Goal: Task Accomplishment & Management: Manage account settings

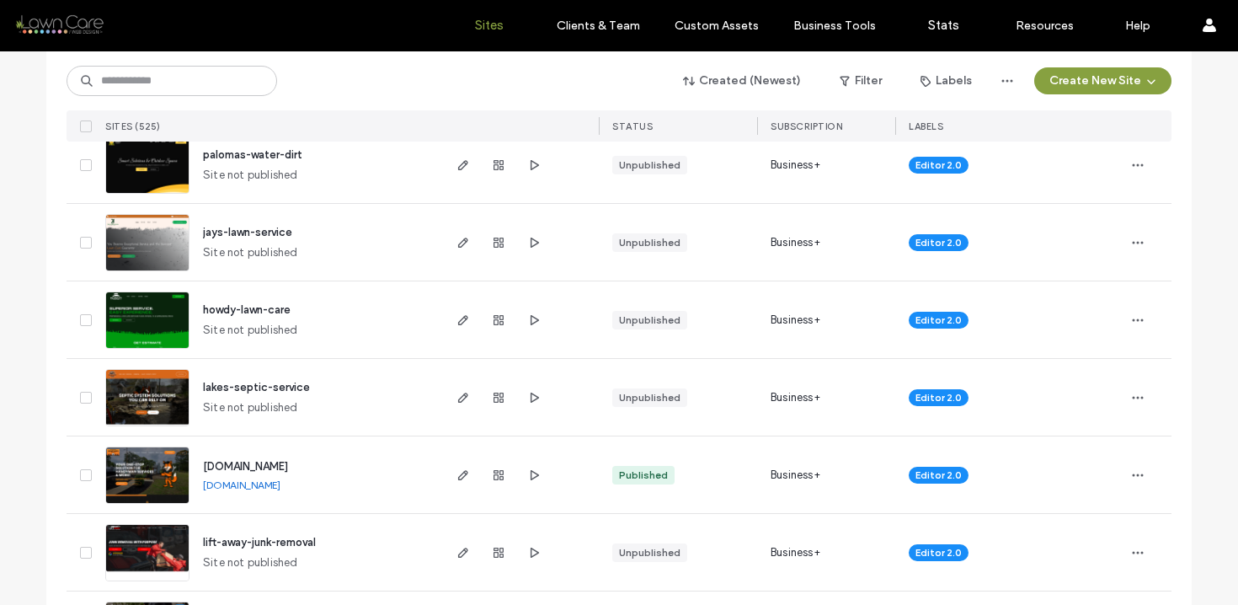
scroll to position [472, 0]
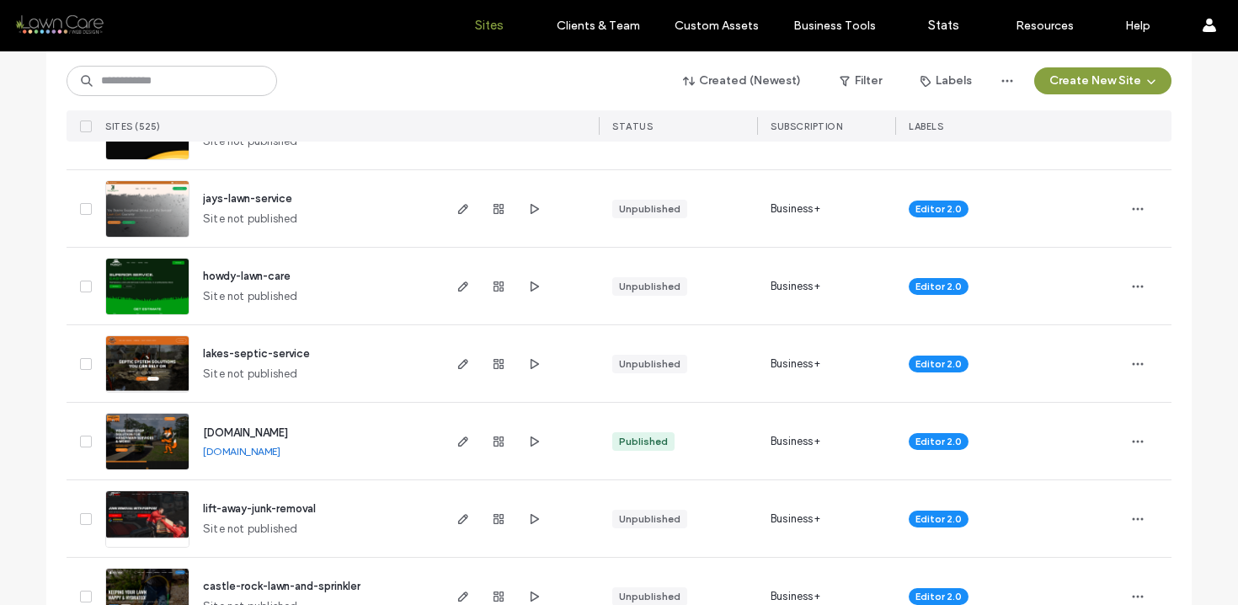
click at [130, 366] on img at bounding box center [147, 393] width 83 height 115
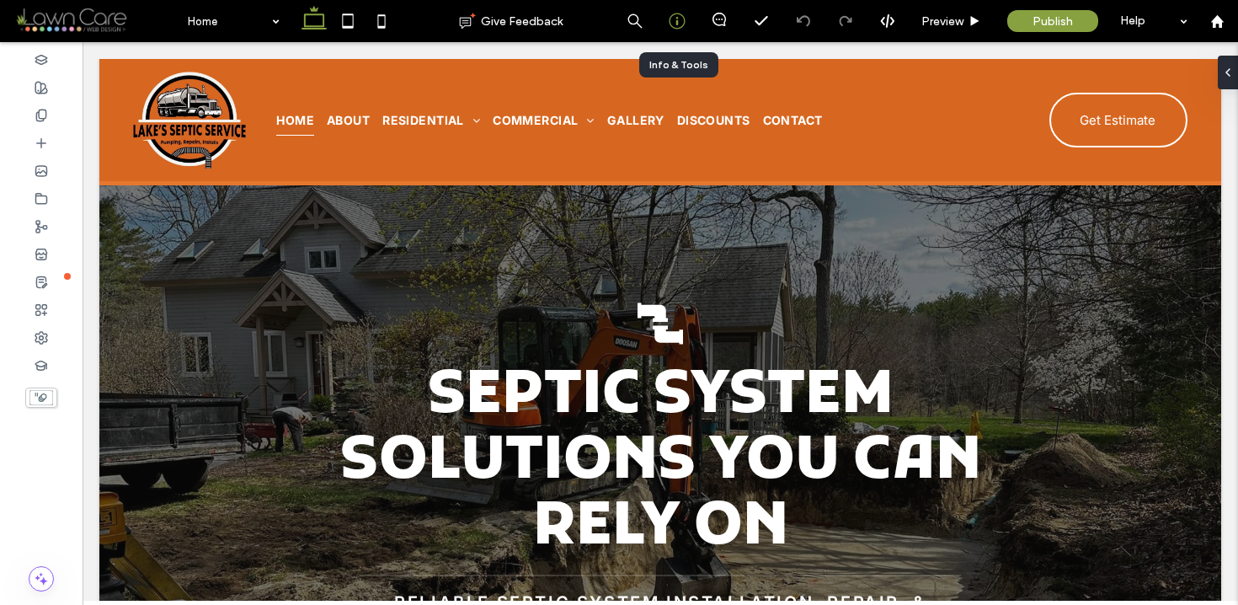
click at [677, 19] on icon at bounding box center [677, 21] width 17 height 17
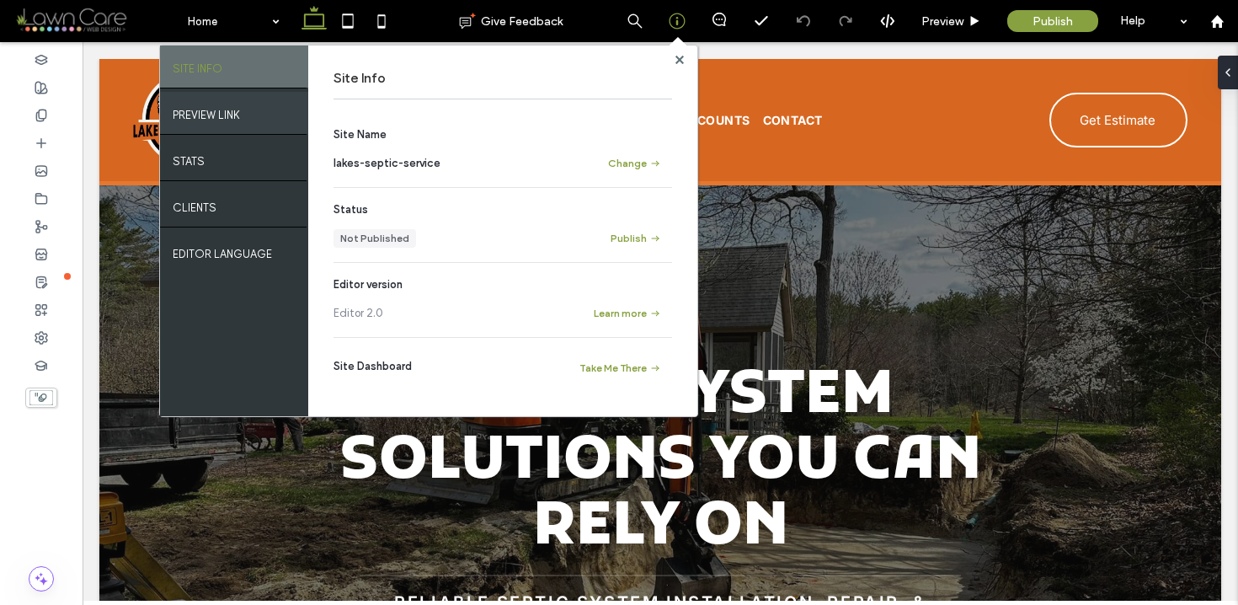
click at [246, 131] on div "PREVIEW LINK" at bounding box center [234, 113] width 148 height 42
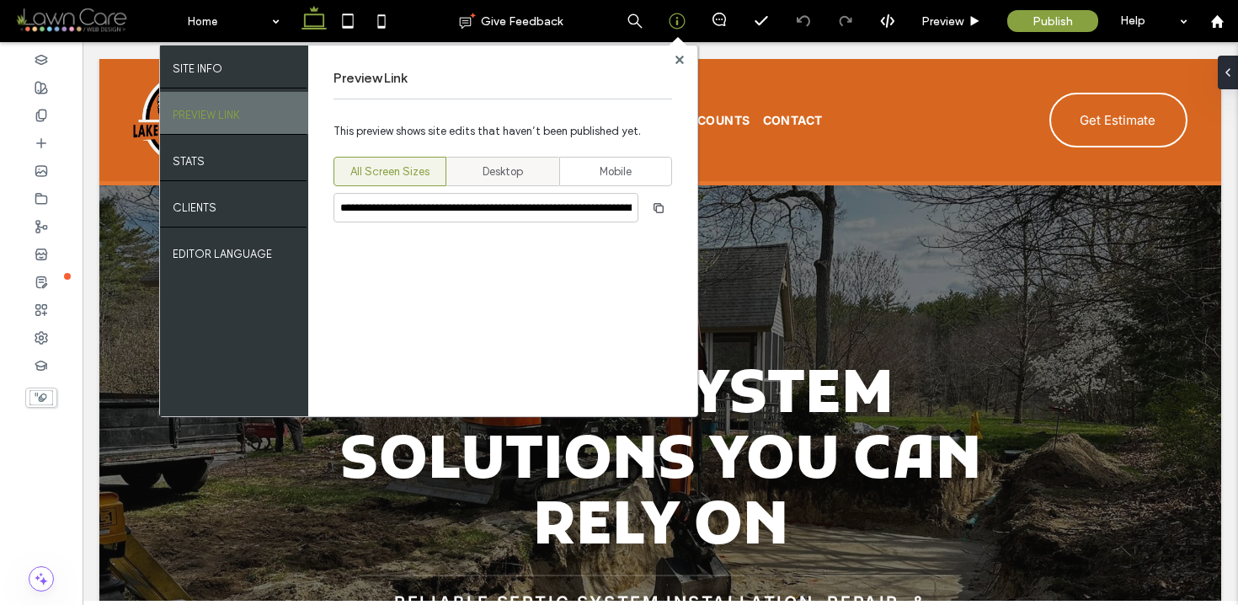
click at [460, 181] on div "Desktop" at bounding box center [502, 172] width 91 height 28
type input "**********"
click at [659, 207] on icon "button" at bounding box center [658, 207] width 13 height 13
click at [678, 58] on use at bounding box center [679, 59] width 8 height 8
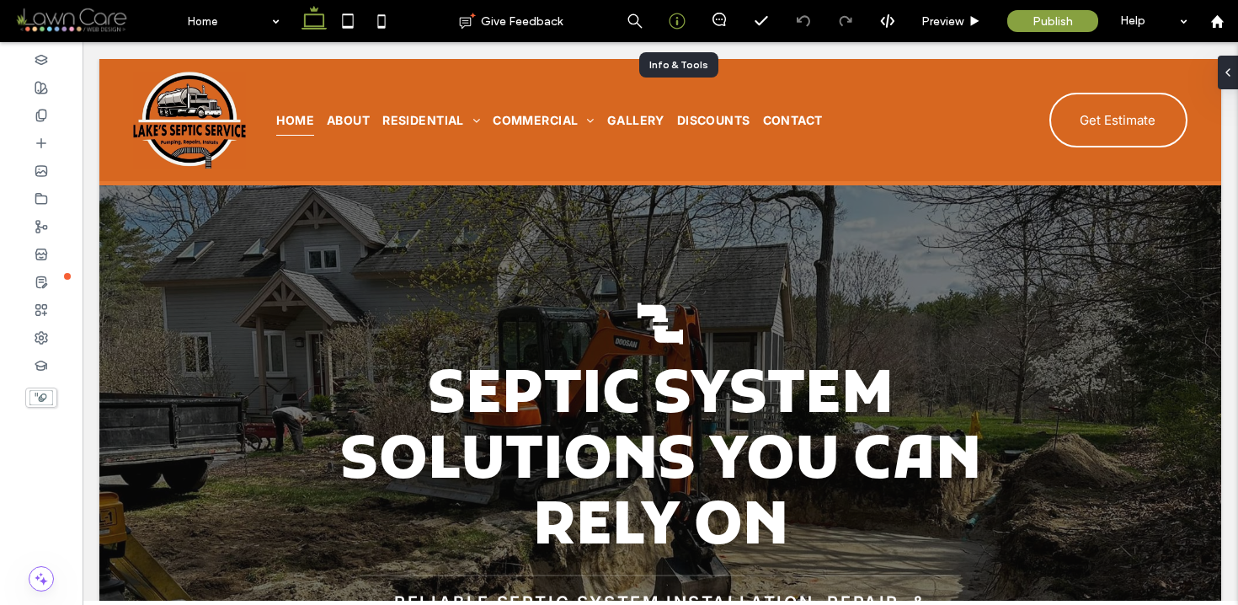
click at [676, 23] on use at bounding box center [677, 21] width 16 height 16
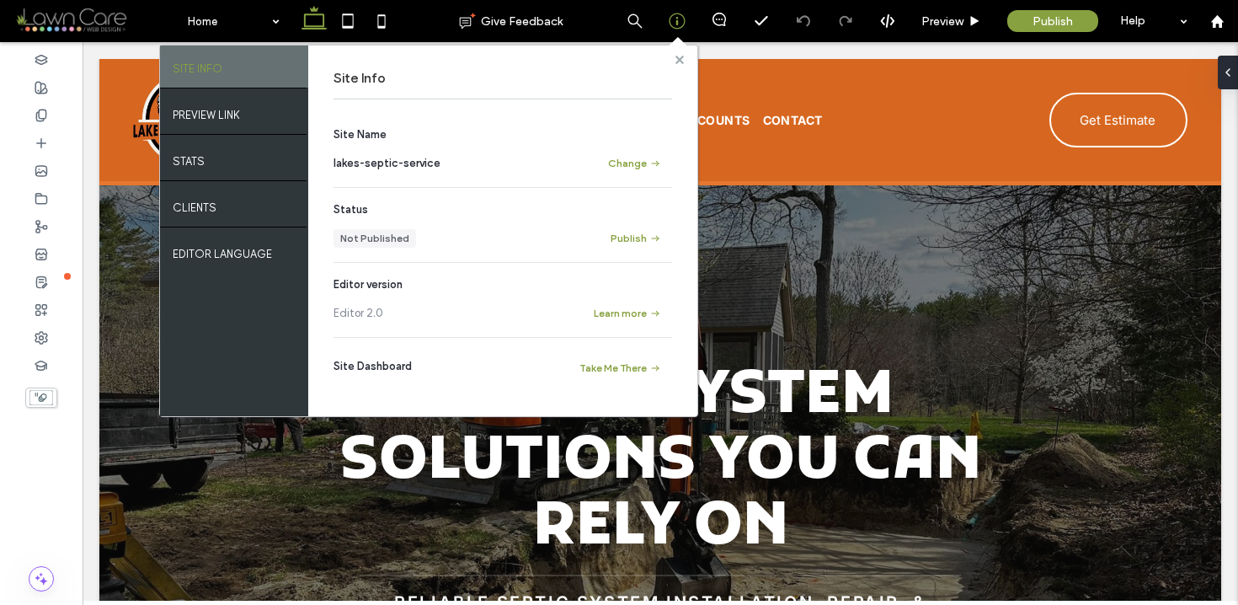
click at [676, 56] on icon at bounding box center [680, 60] width 8 height 8
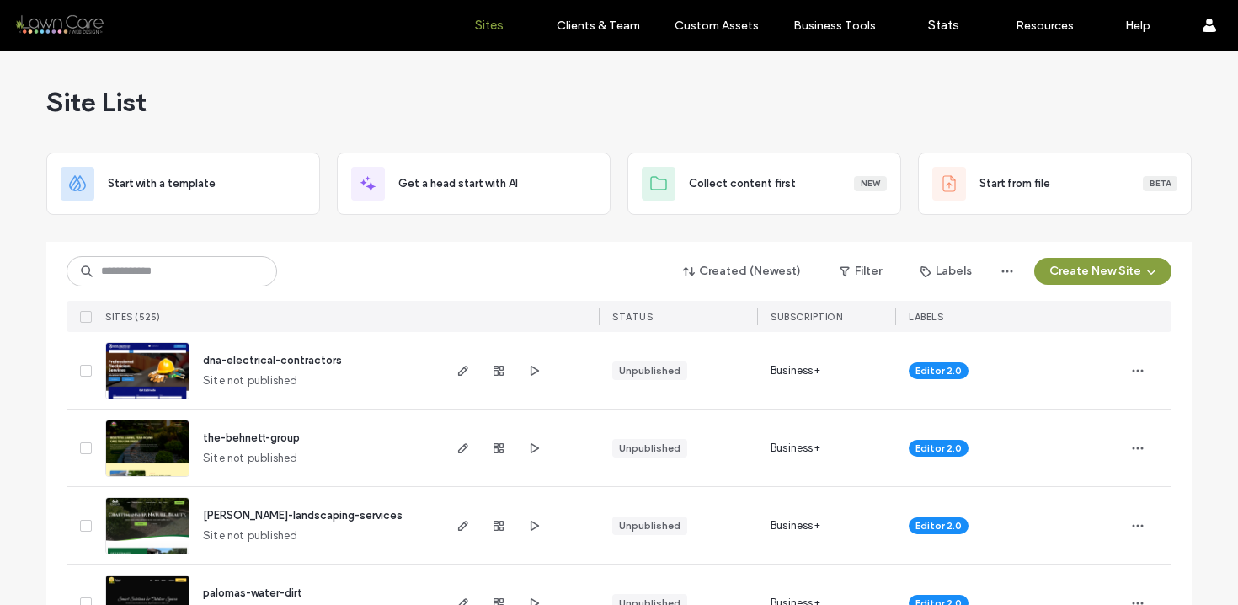
click at [162, 384] on img at bounding box center [147, 400] width 83 height 115
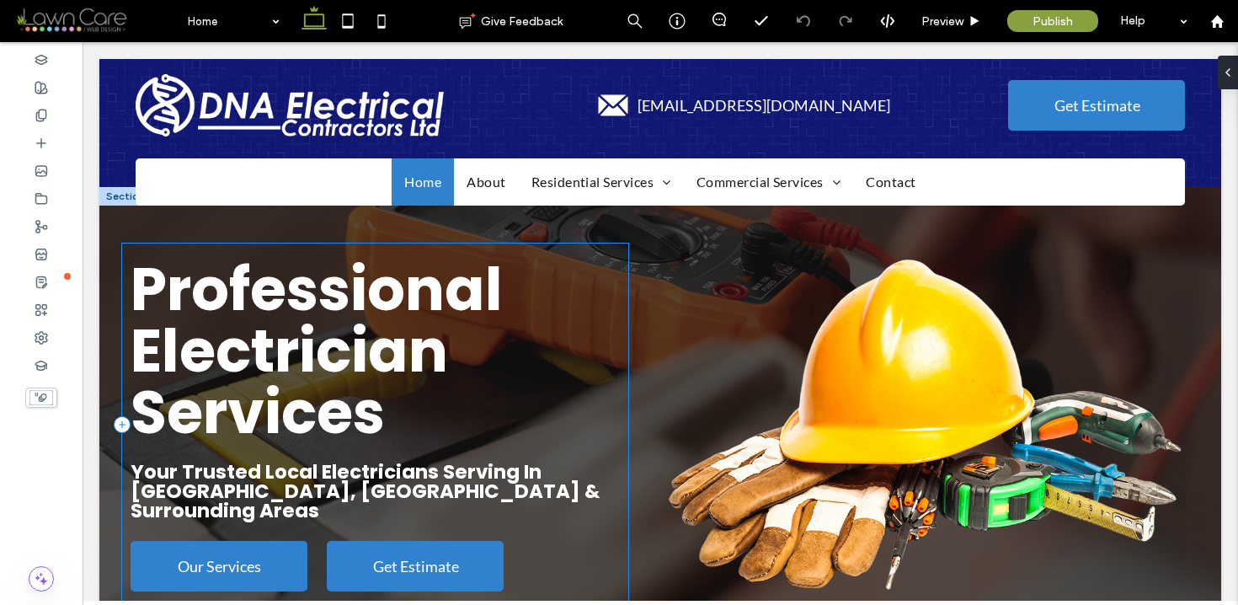
click at [187, 243] on div "Professional Electrician Services Your Trusted Local Electricians Serving In Wa…" at bounding box center [375, 424] width 506 height 362
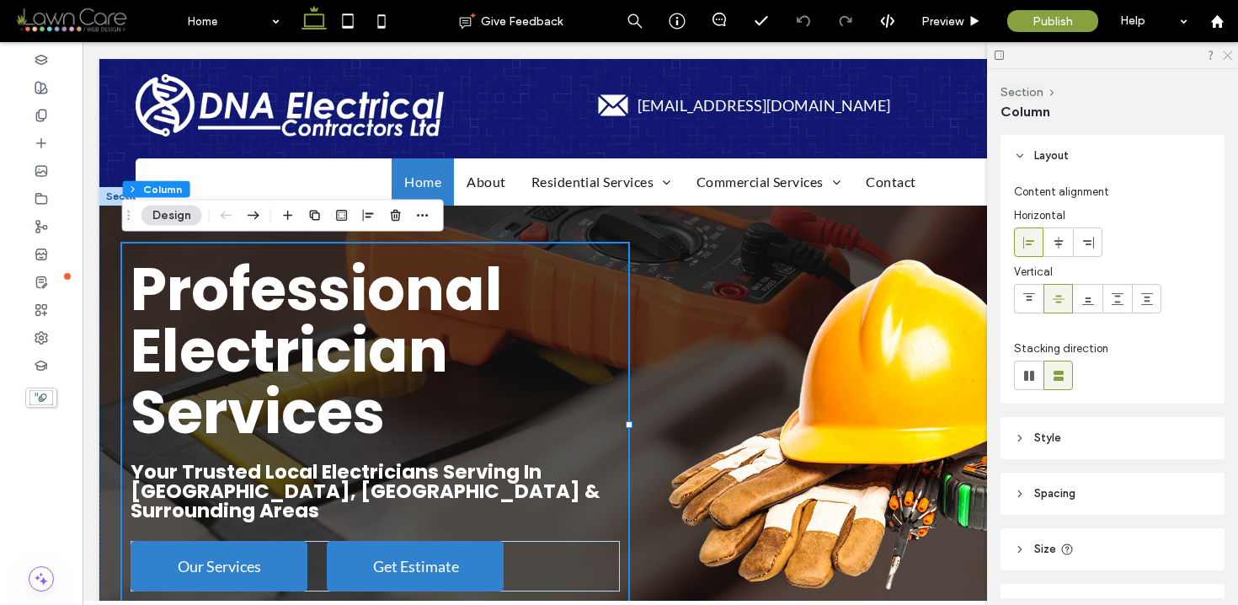
click at [1229, 55] on icon at bounding box center [1226, 54] width 11 height 11
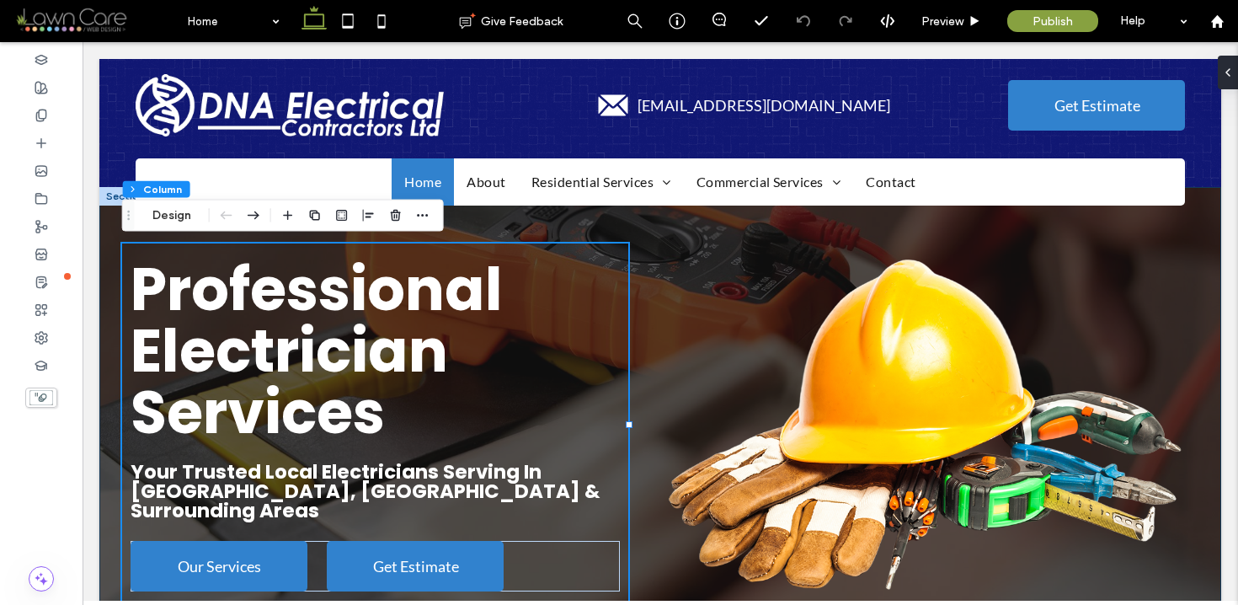
click at [747, 232] on div "Professional Electrician Services Your Trusted Local Electricians Serving In Wa…" at bounding box center [660, 435] width 1122 height 497
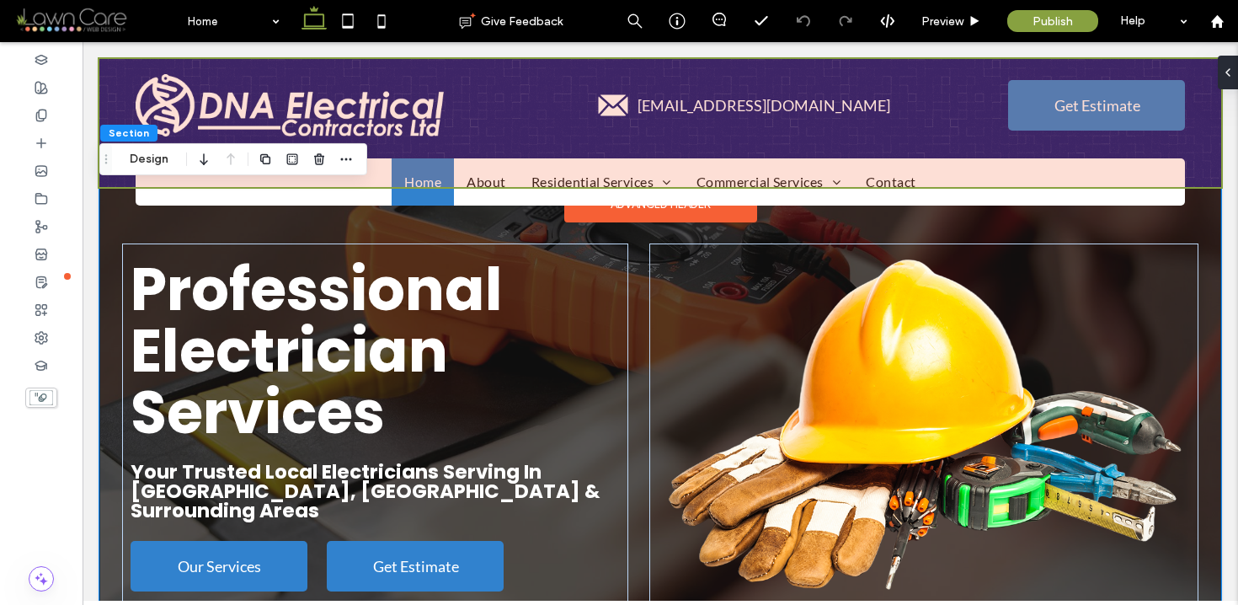
type input "*"
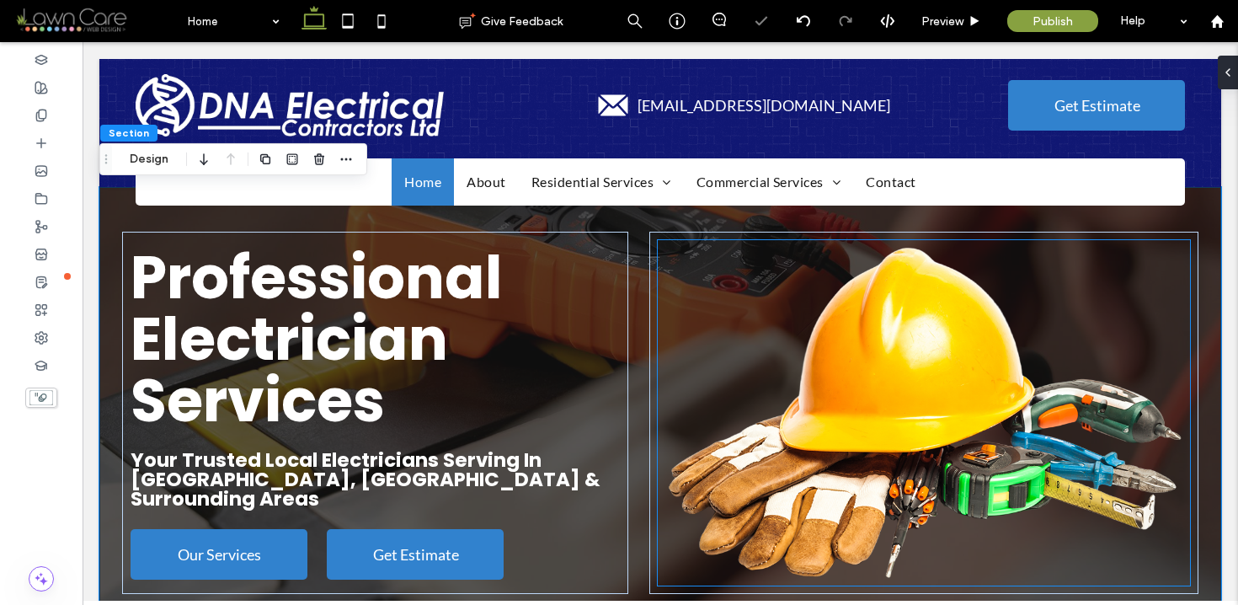
type input "*"
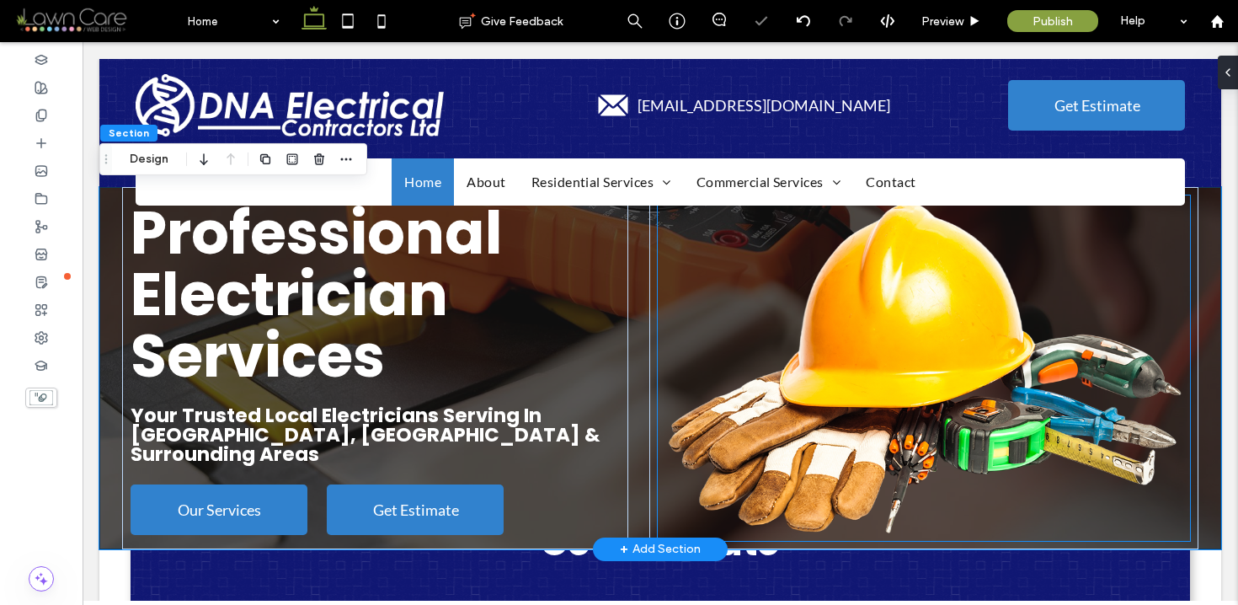
type input "*"
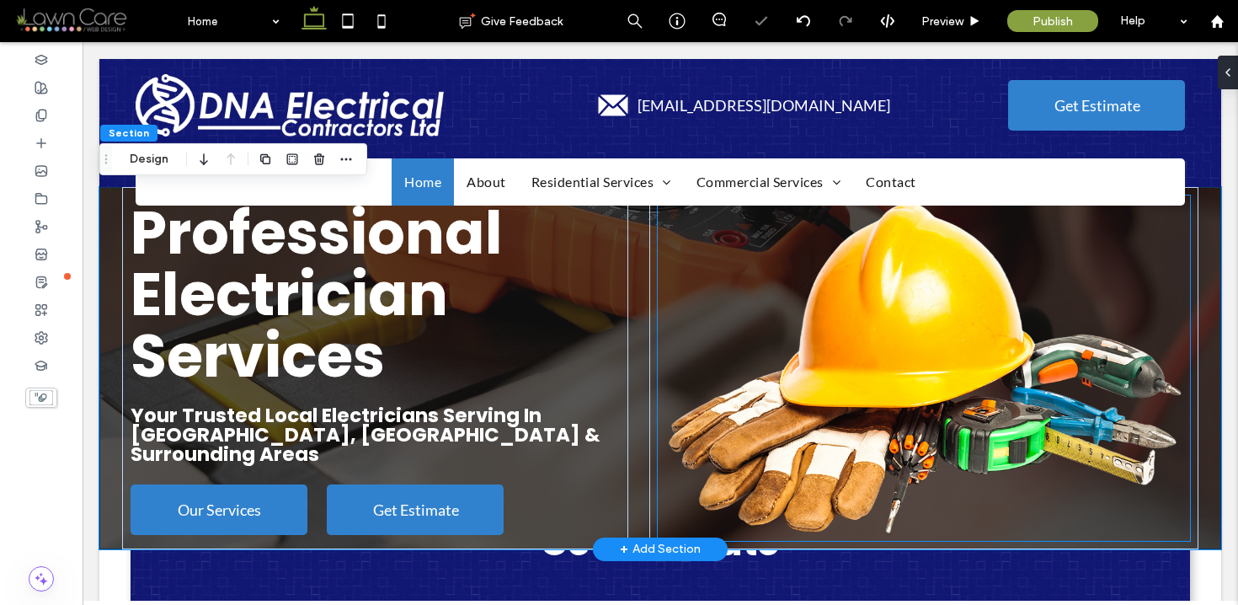
type input "*"
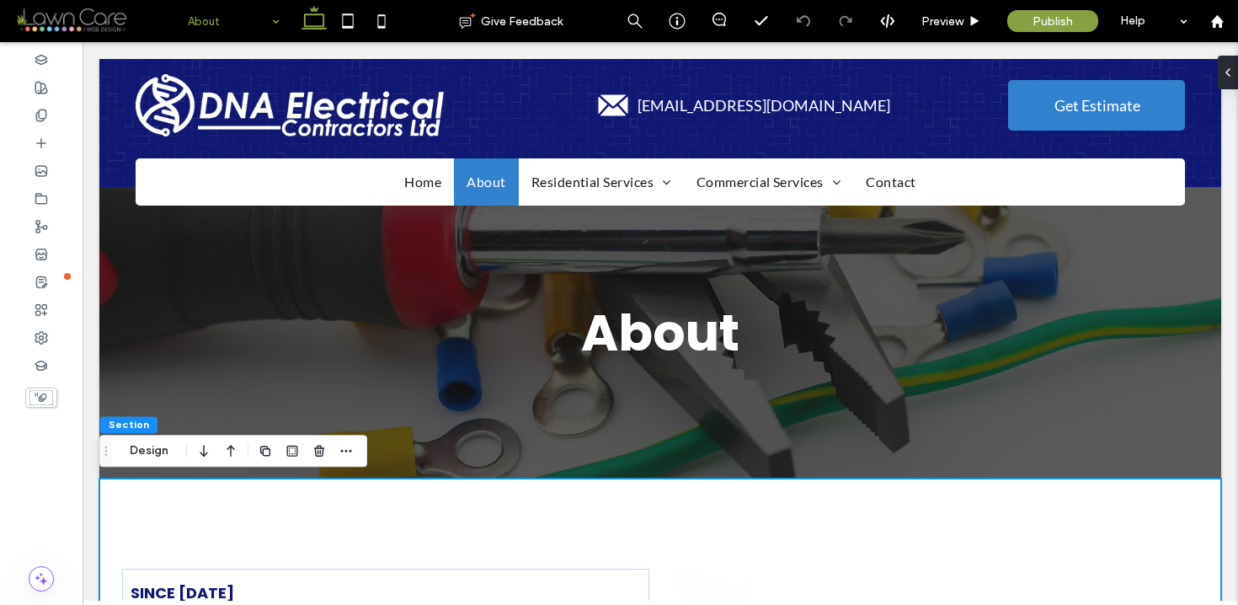
type input "*"
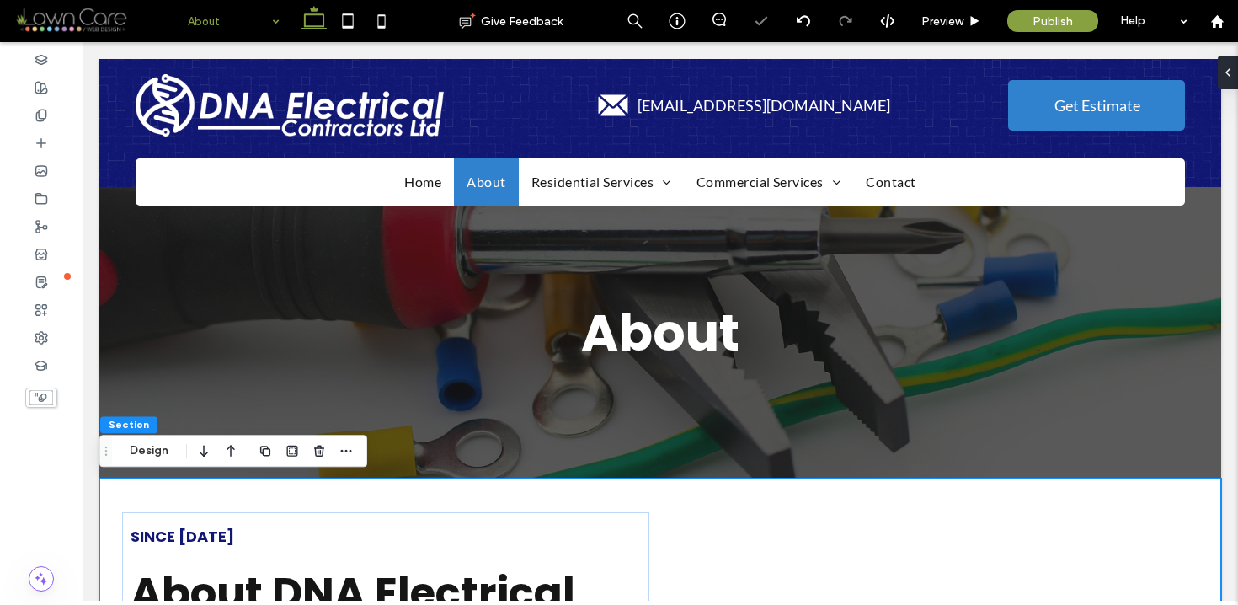
type input "*"
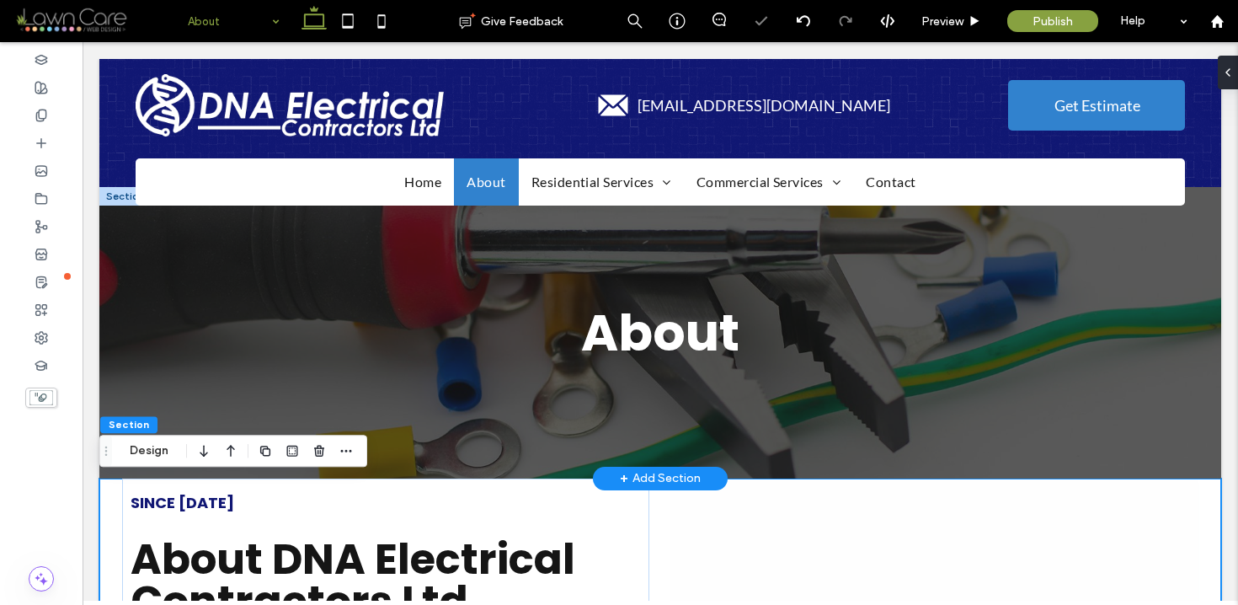
type input "*"
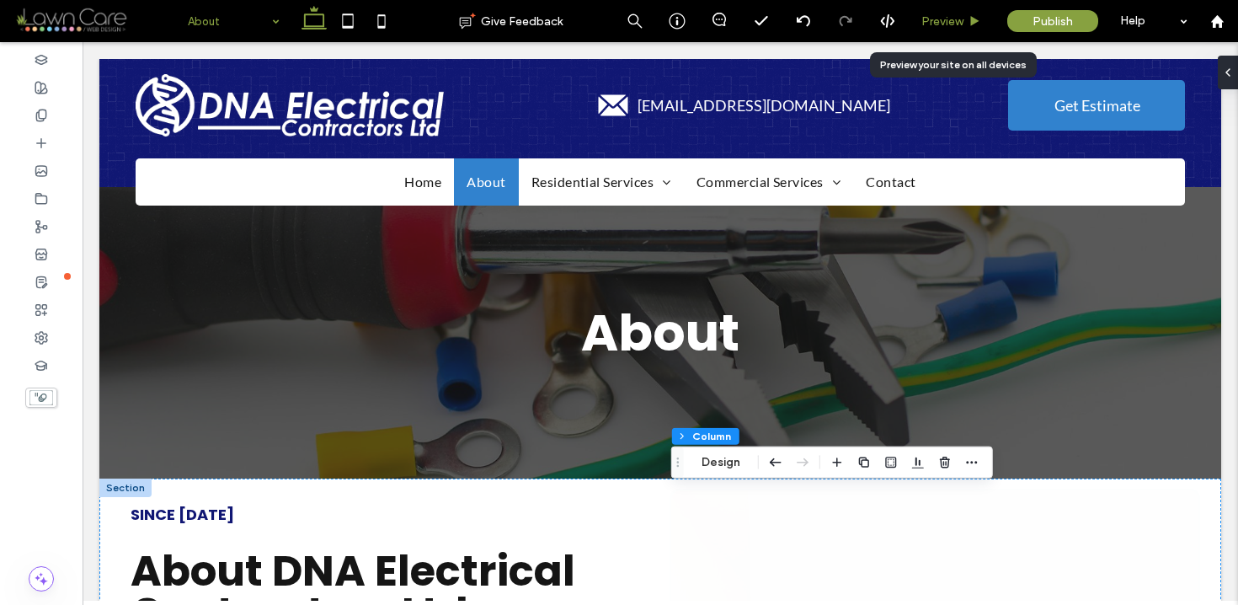
click at [927, 29] on div "Preview" at bounding box center [952, 21] width 86 height 42
click at [936, 17] on span "Preview" at bounding box center [942, 21] width 42 height 14
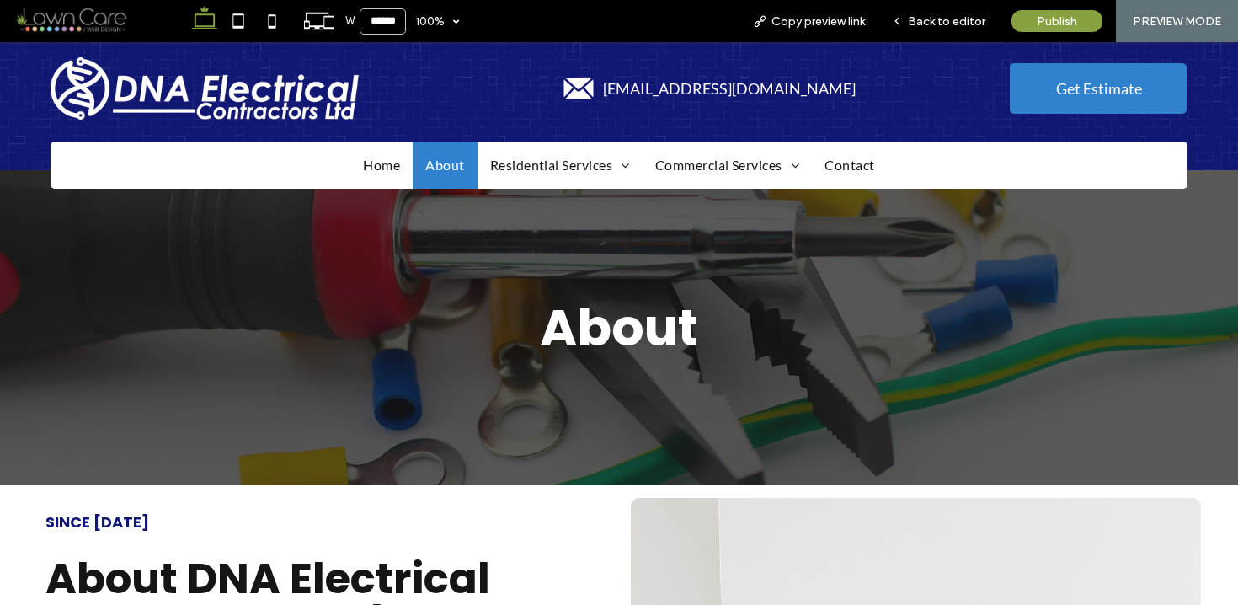
scroll to position [1, 0]
click at [588, 526] on p "Since 2015" at bounding box center [321, 520] width 553 height 31
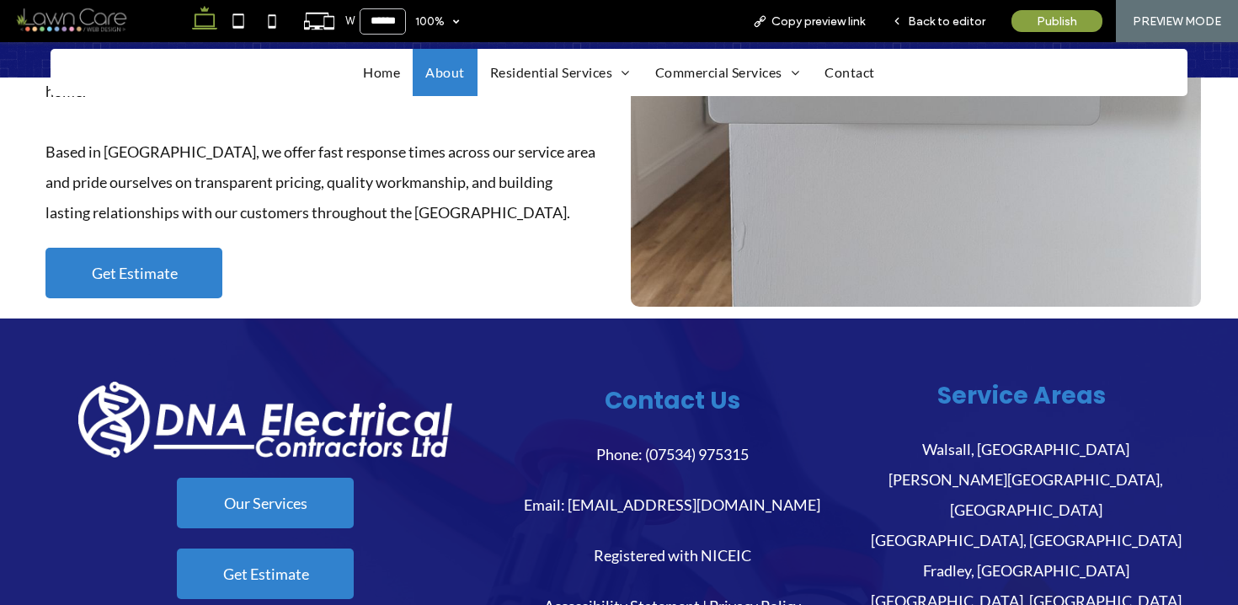
scroll to position [708, 0]
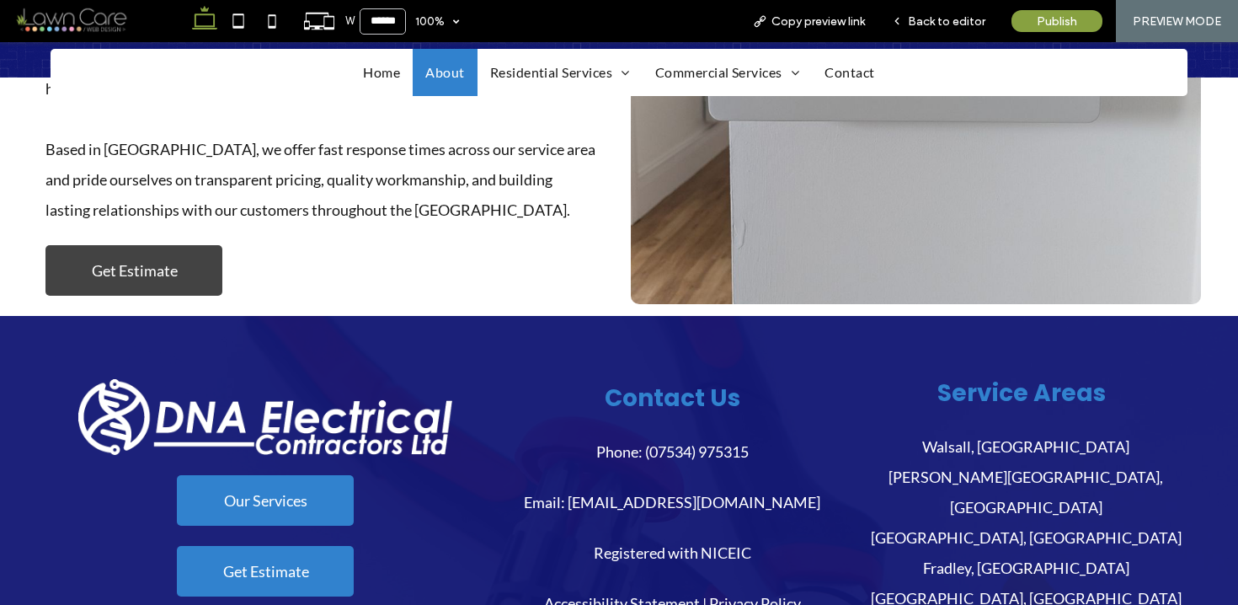
click at [130, 253] on span "Get Estimate" at bounding box center [135, 270] width 86 height 35
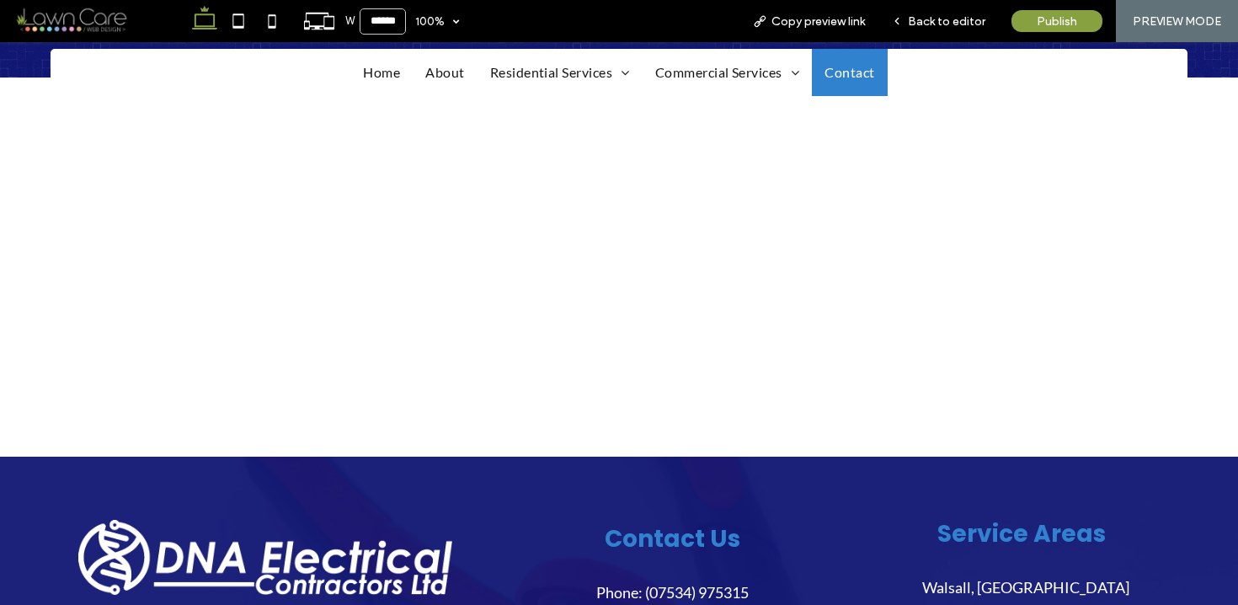
scroll to position [337, 0]
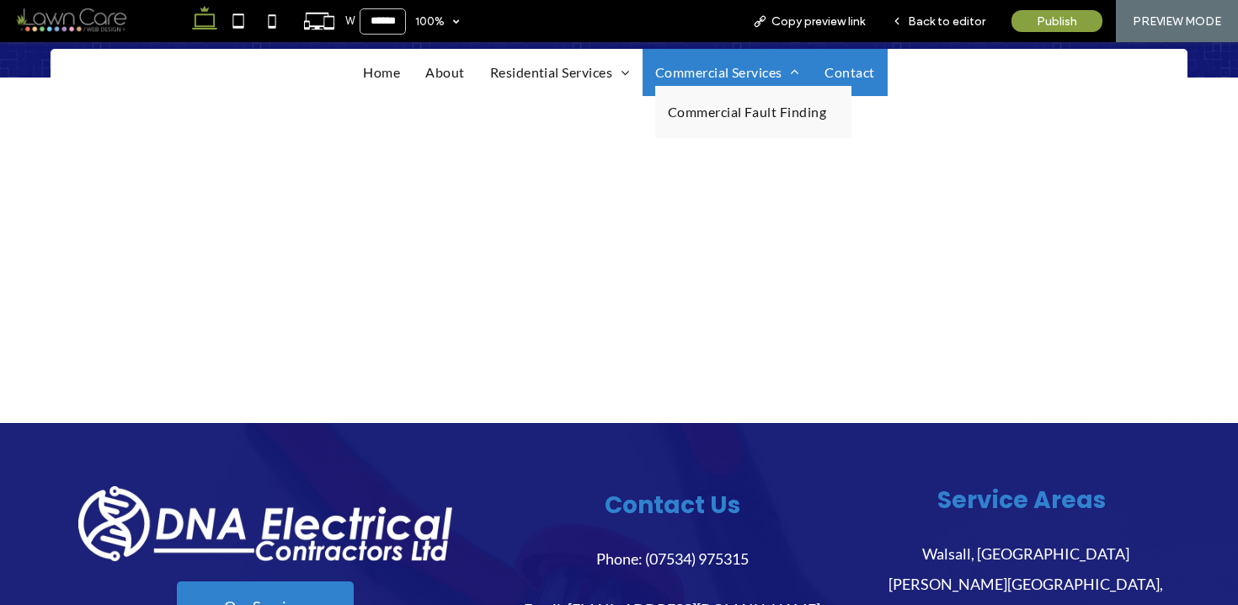
click at [732, 59] on span "Commercial Services" at bounding box center [727, 72] width 145 height 27
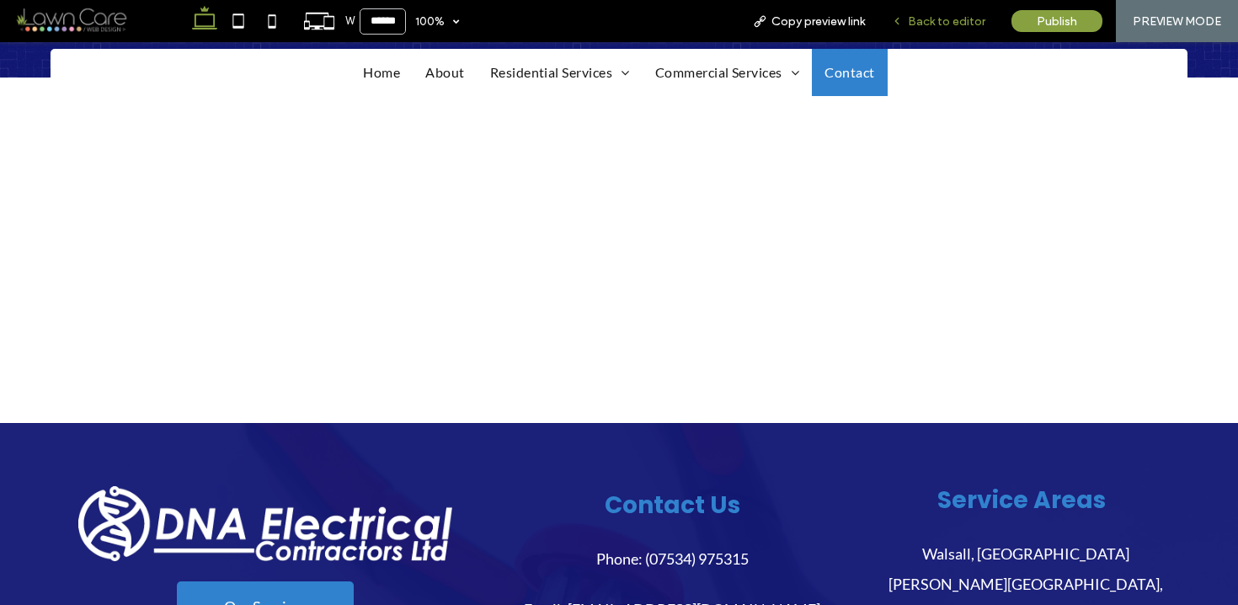
click at [959, 23] on span "Back to editor" at bounding box center [946, 21] width 77 height 14
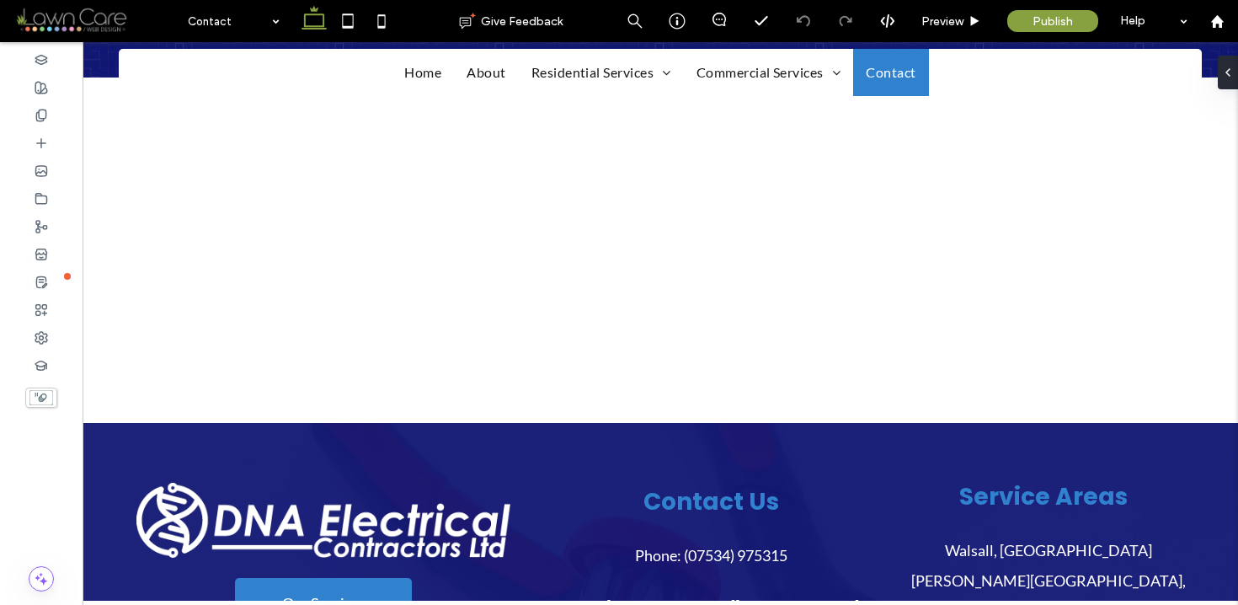
scroll to position [352, 0]
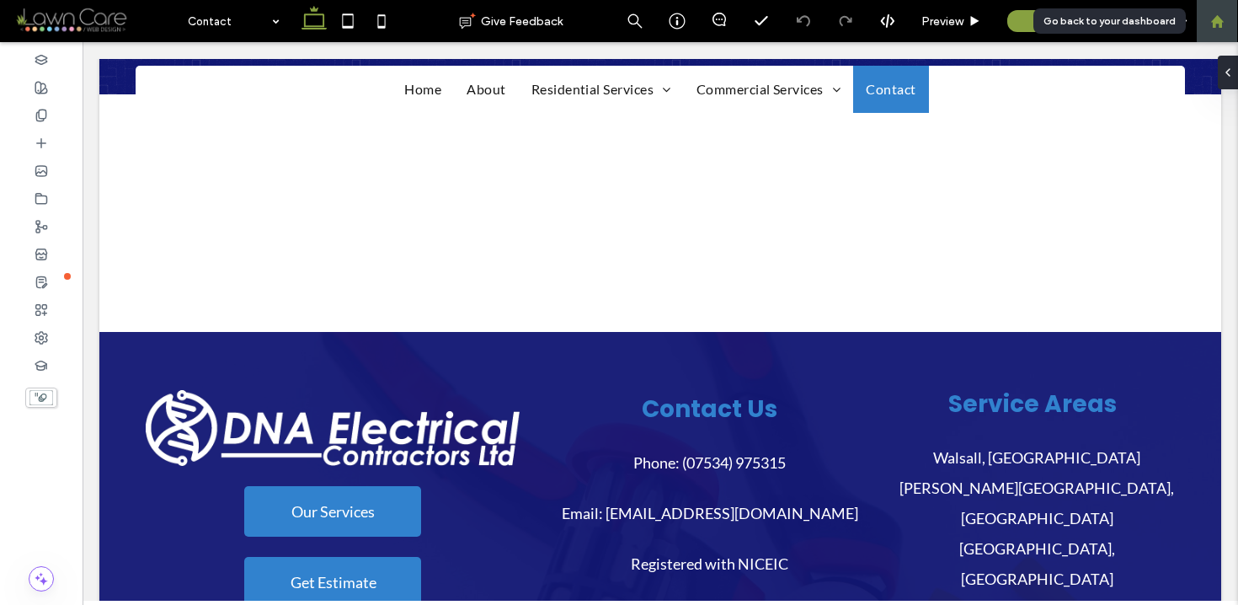
click at [1222, 19] on icon at bounding box center [1217, 21] width 14 height 14
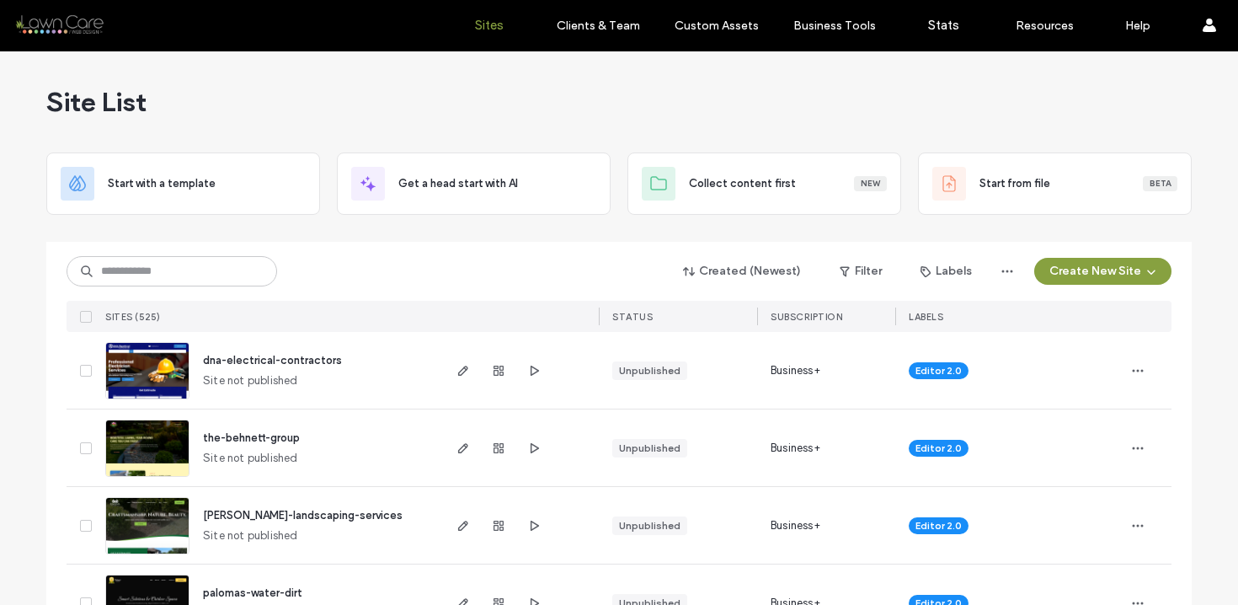
click at [1046, 349] on div "Editor 2.0" at bounding box center [1009, 370] width 228 height 77
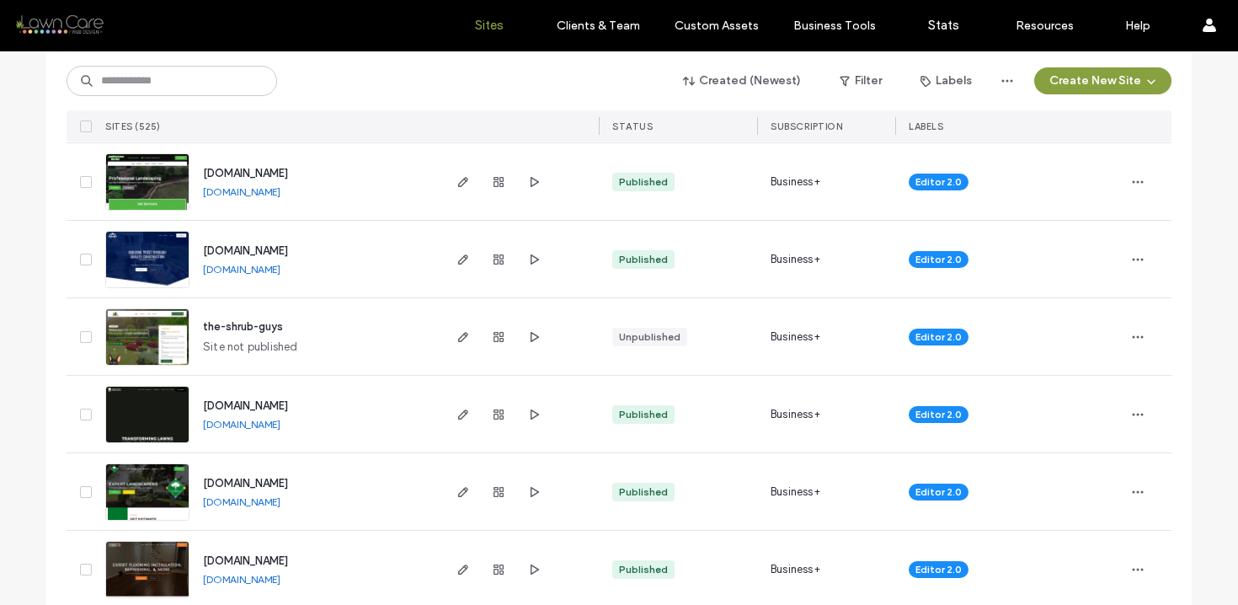
scroll to position [1819, 0]
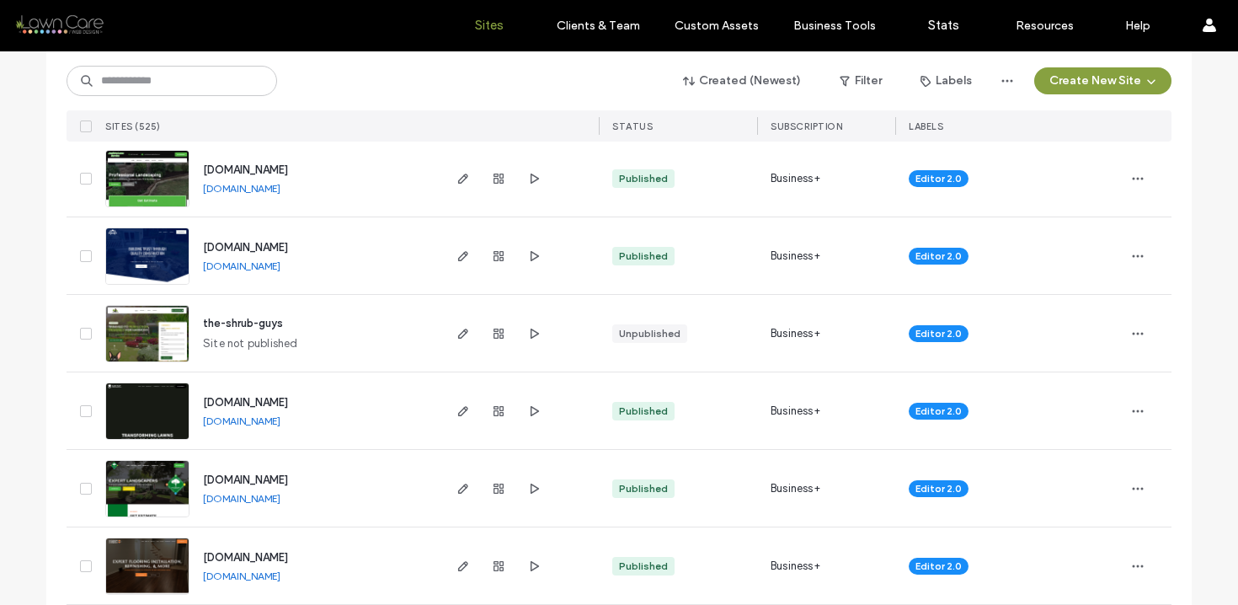
click at [230, 266] on link "www.novabuilding.co" at bounding box center [241, 265] width 77 height 13
click at [206, 71] on input at bounding box center [172, 81] width 211 height 30
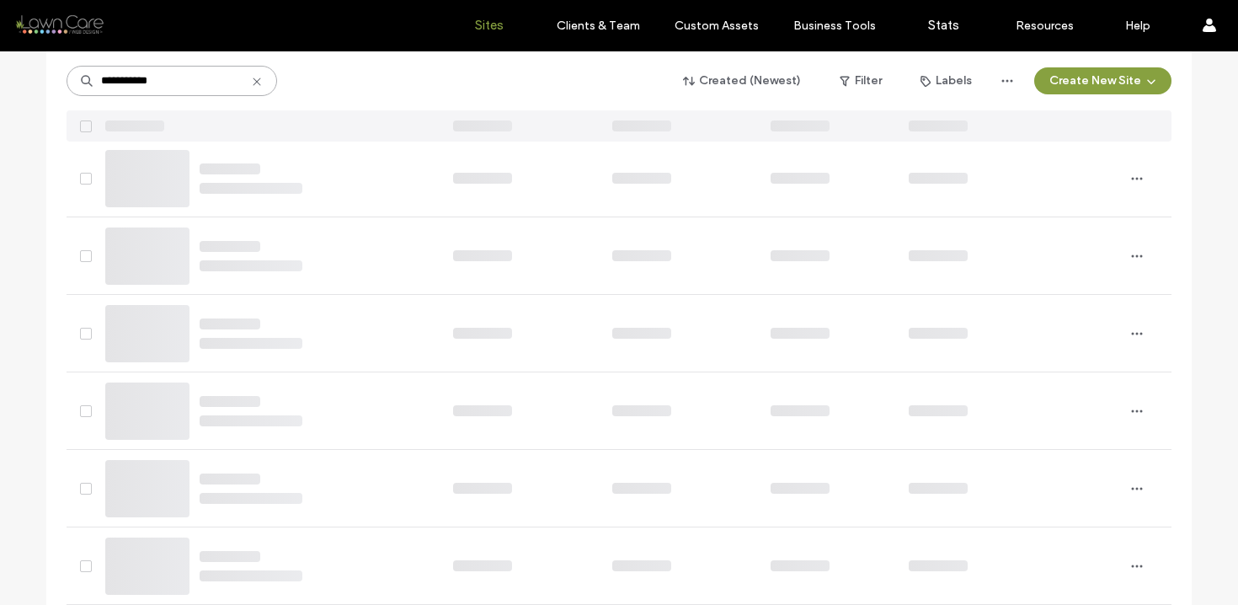
scroll to position [0, 0]
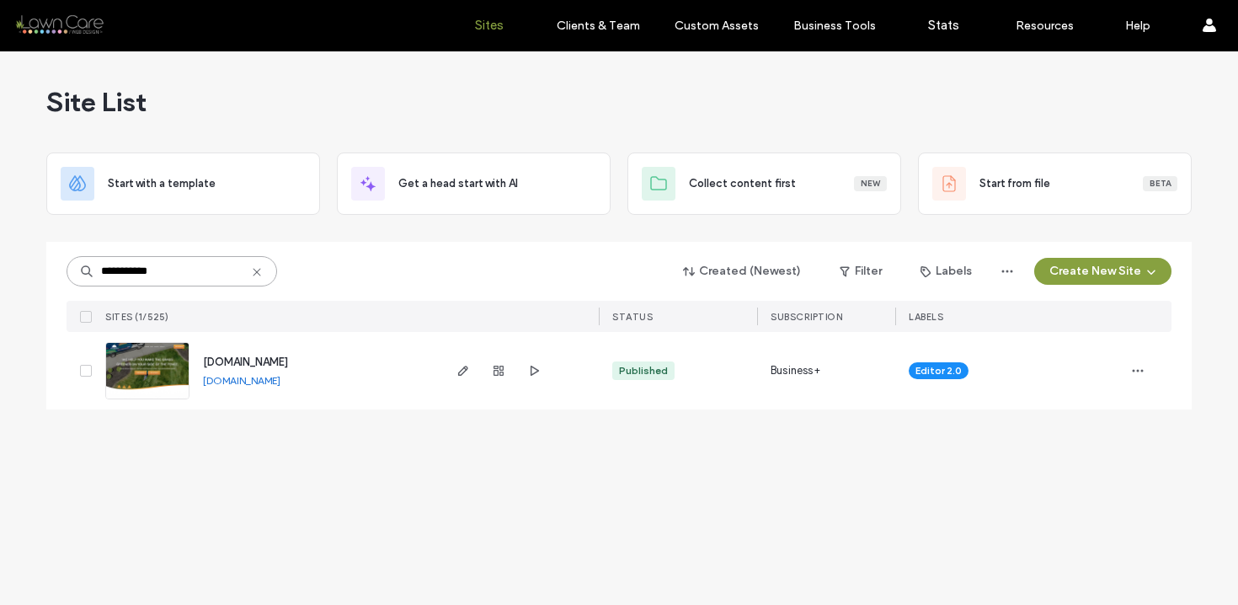
type input "**********"
click at [248, 385] on link "www.performancelawnsinc.com" at bounding box center [241, 380] width 77 height 13
click at [165, 357] on img at bounding box center [147, 400] width 83 height 115
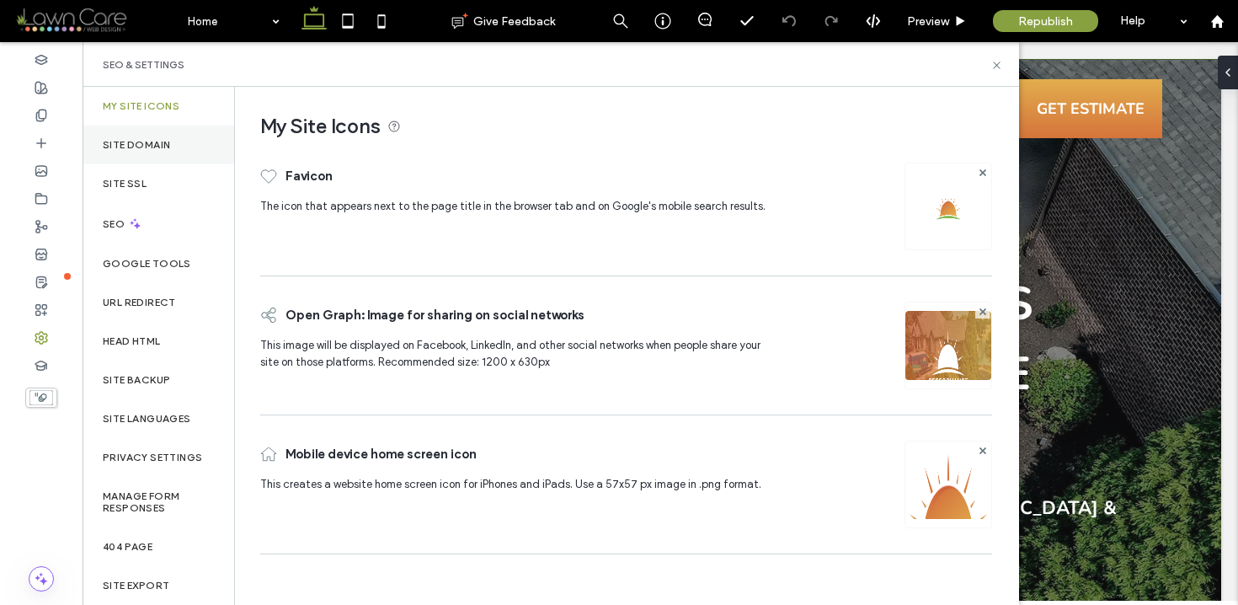
click at [155, 146] on label "Site Domain" at bounding box center [136, 145] width 67 height 12
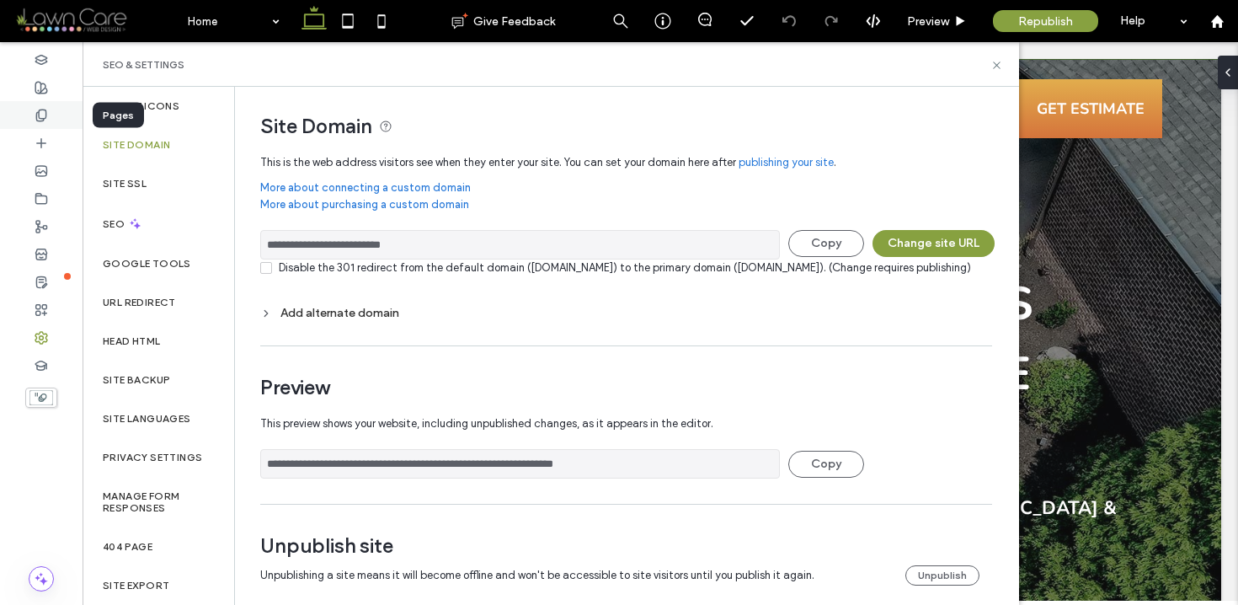
click at [48, 120] on div at bounding box center [41, 115] width 83 height 28
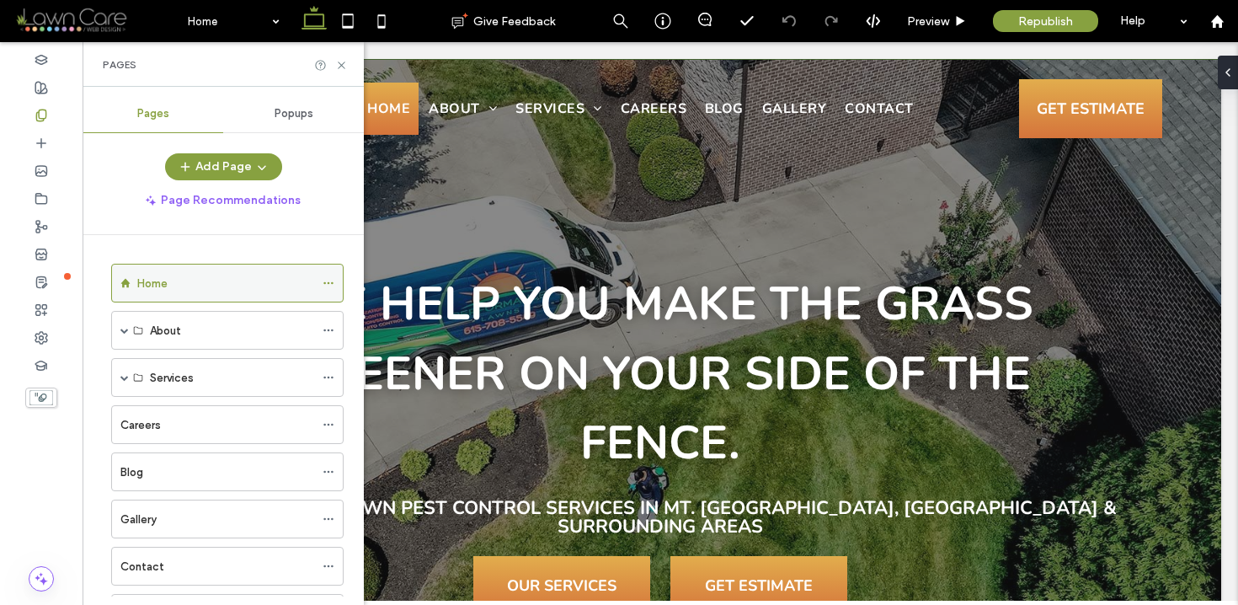
click at [327, 284] on icon at bounding box center [329, 283] width 12 height 12
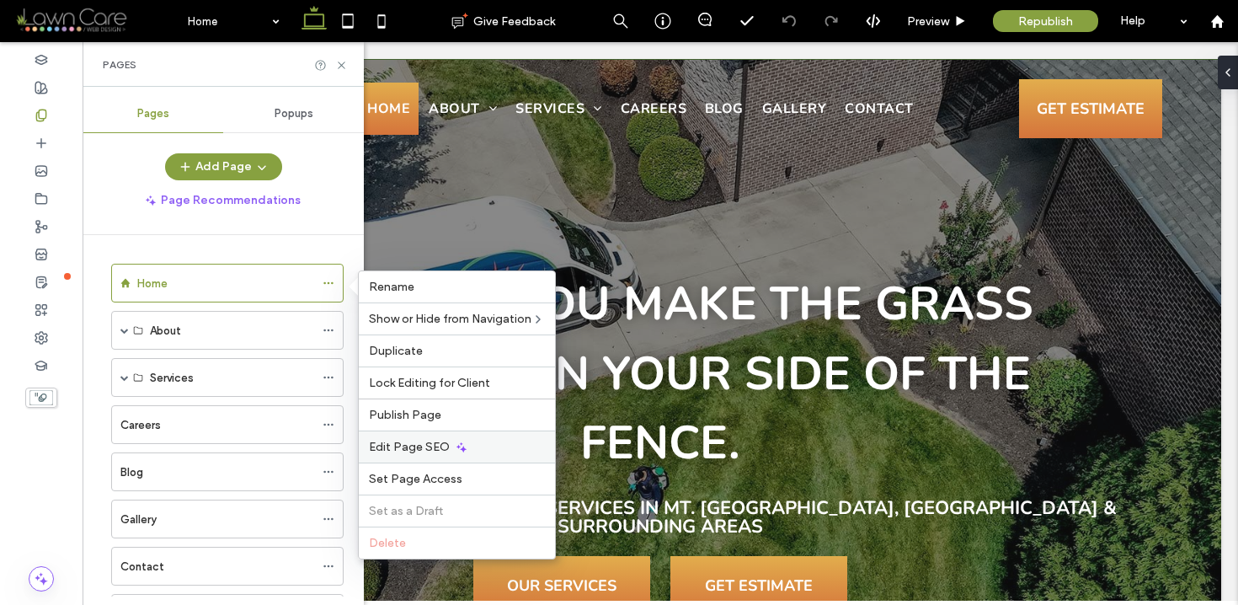
click at [396, 447] on span "Edit Page SEO" at bounding box center [409, 447] width 81 height 14
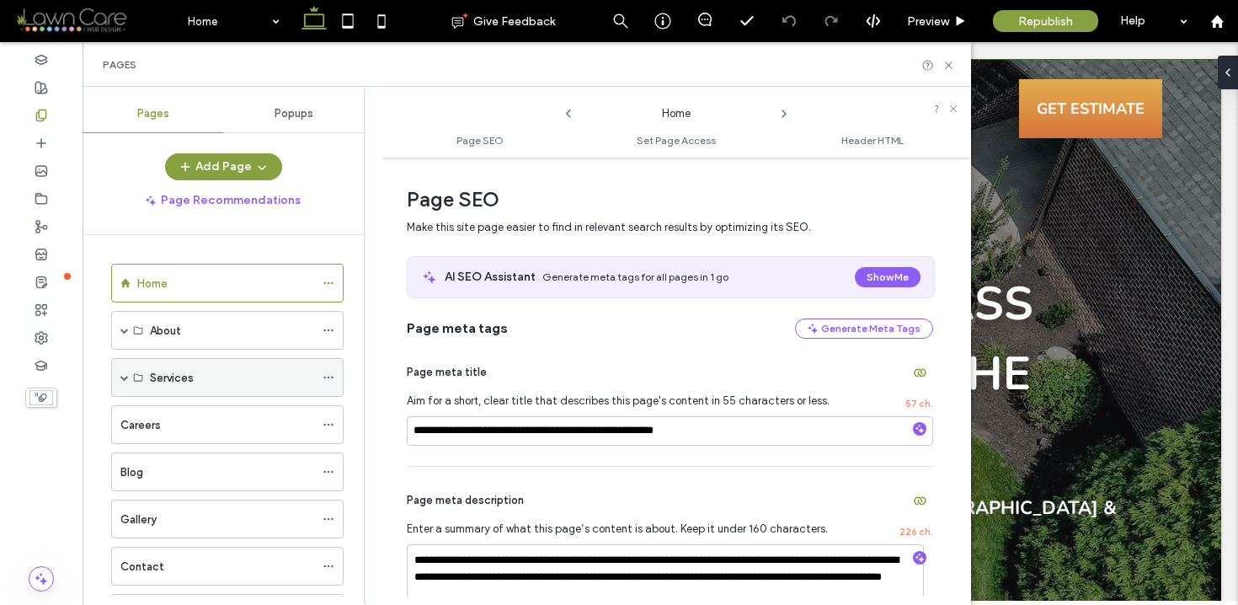
click at [124, 376] on span at bounding box center [124, 377] width 8 height 8
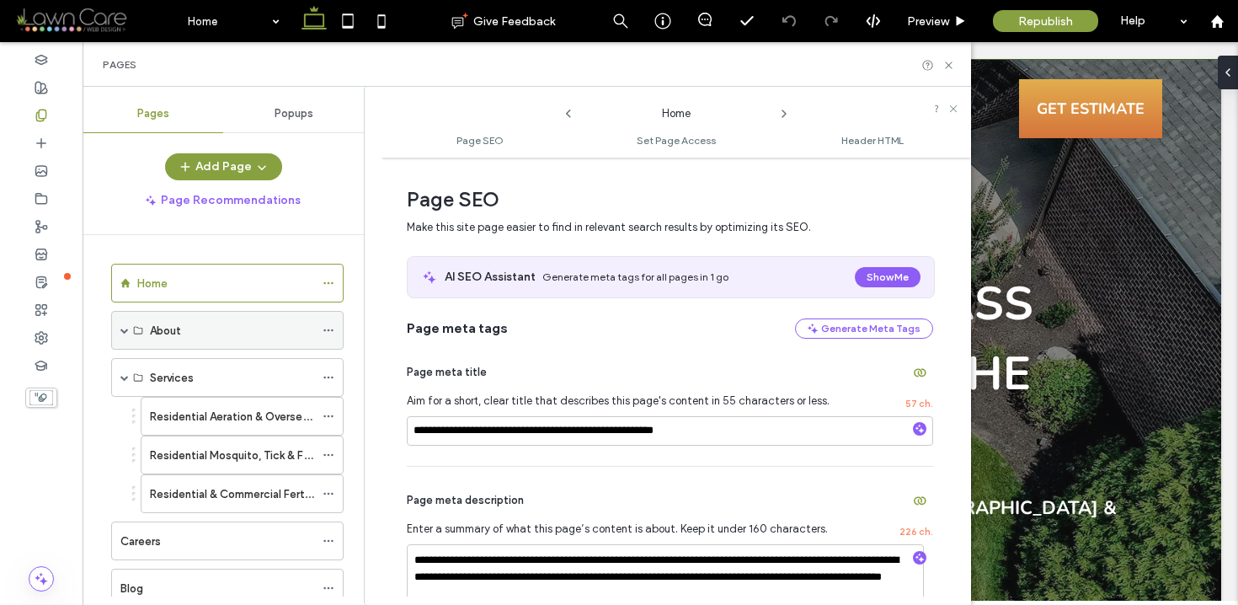
click at [124, 335] on span at bounding box center [124, 330] width 8 height 37
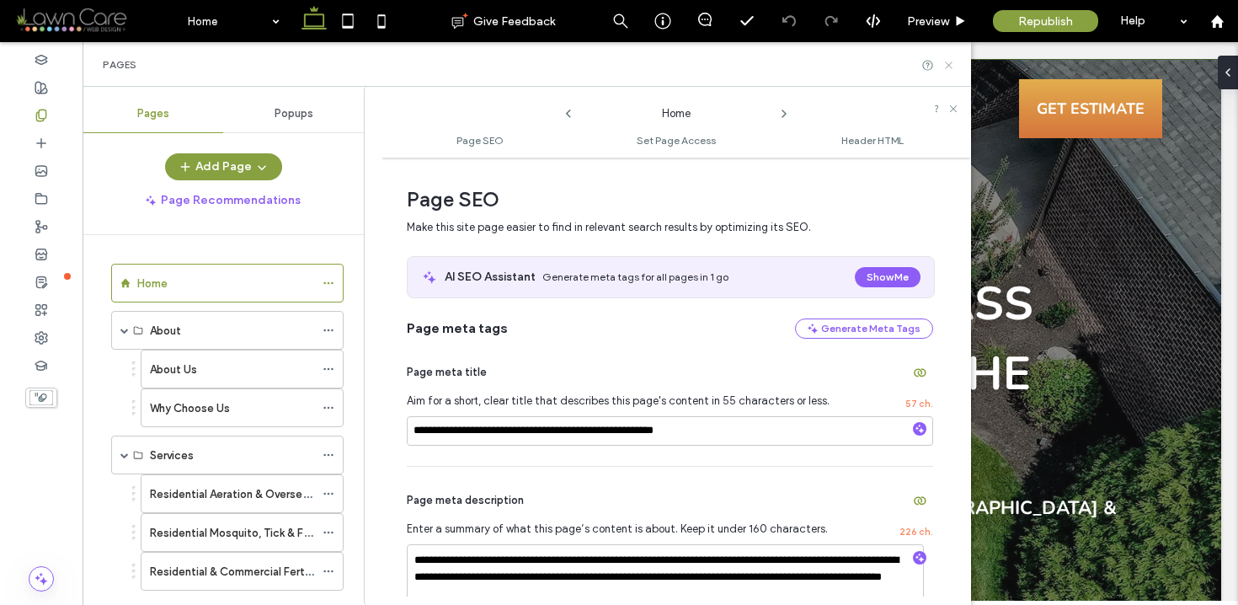
click at [948, 60] on icon at bounding box center [949, 65] width 13 height 13
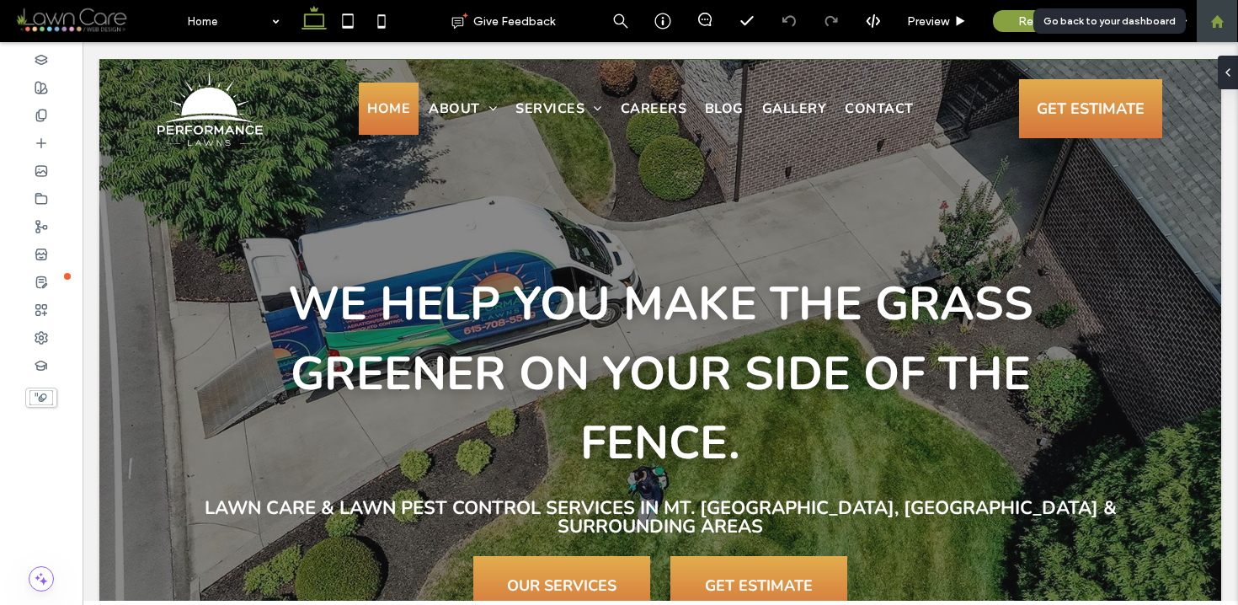
click at [1214, 14] on icon at bounding box center [1217, 21] width 14 height 14
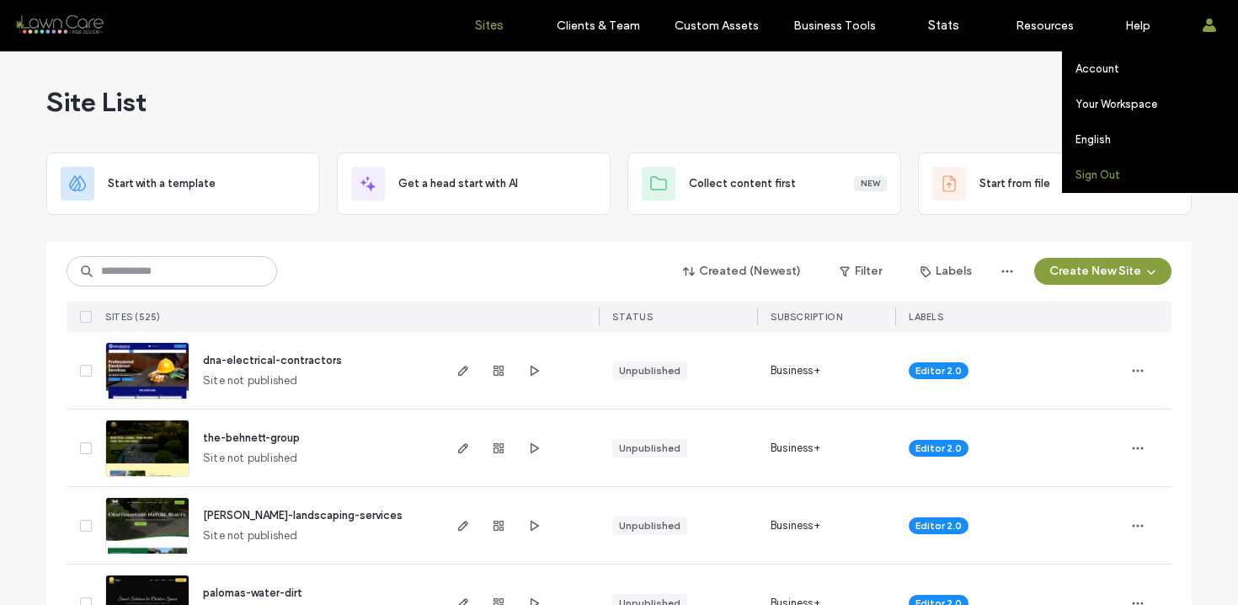
click at [1108, 179] on label "Sign Out" at bounding box center [1098, 174] width 45 height 13
